Goal: Manage account settings

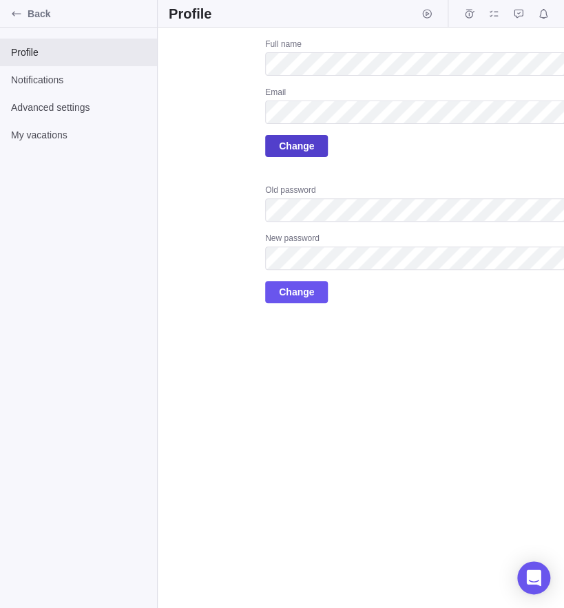
click at [299, 153] on span "Change" at bounding box center [296, 146] width 35 height 17
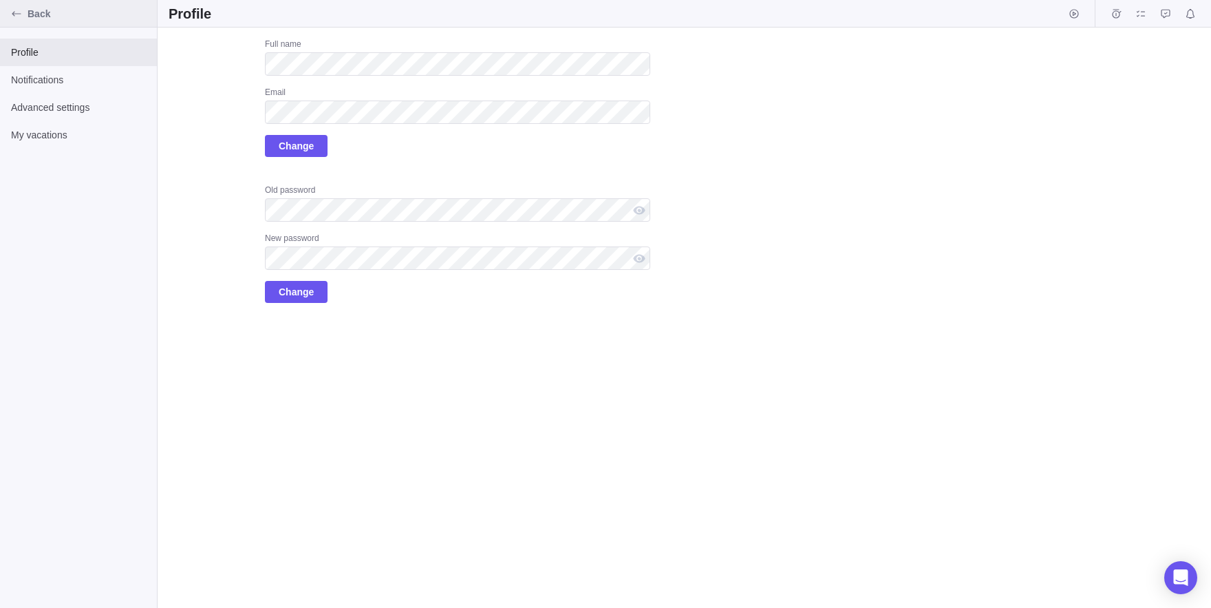
click at [6, 8] on div "Back" at bounding box center [17, 14] width 22 height 22
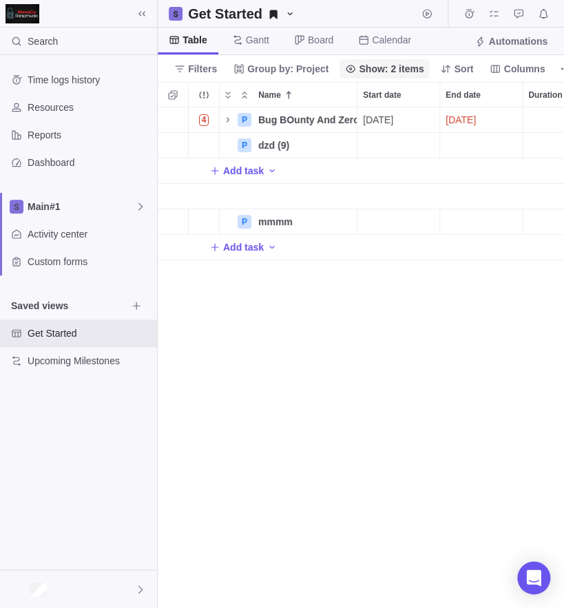
scroll to position [500, 405]
